Goal: Use online tool/utility: Utilize a website feature to perform a specific function

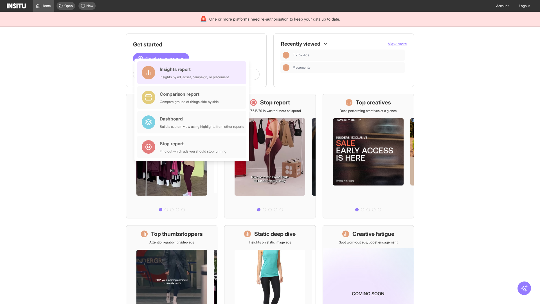
click at [193, 73] on div "Insights report Insights by ad, adset, campaign, or placement" at bounding box center [194, 73] width 69 height 14
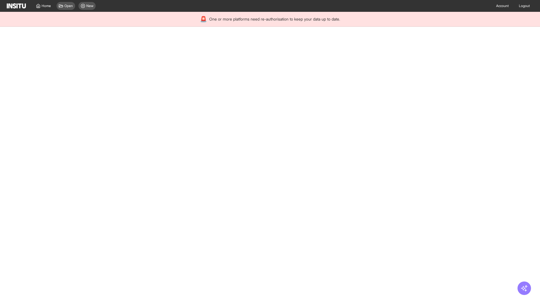
select select "**"
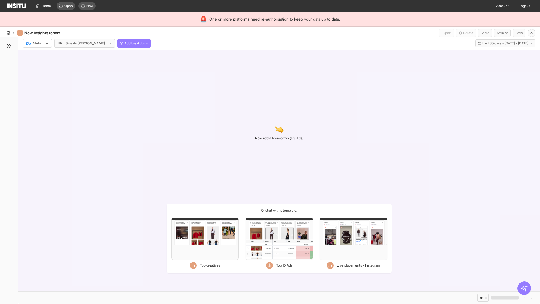
click at [37, 43] on div at bounding box center [34, 44] width 16 height 6
click at [37, 55] on span "Meta" at bounding box center [37, 55] width 8 height 5
click at [124, 43] on span "Add breakdown" at bounding box center [136, 43] width 24 height 5
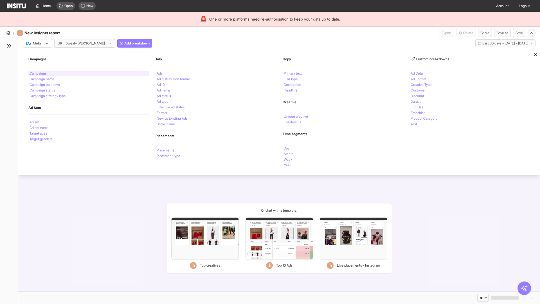
click at [39, 73] on li "Campaigns" at bounding box center [38, 73] width 17 height 3
